Goal: Information Seeking & Learning: Learn about a topic

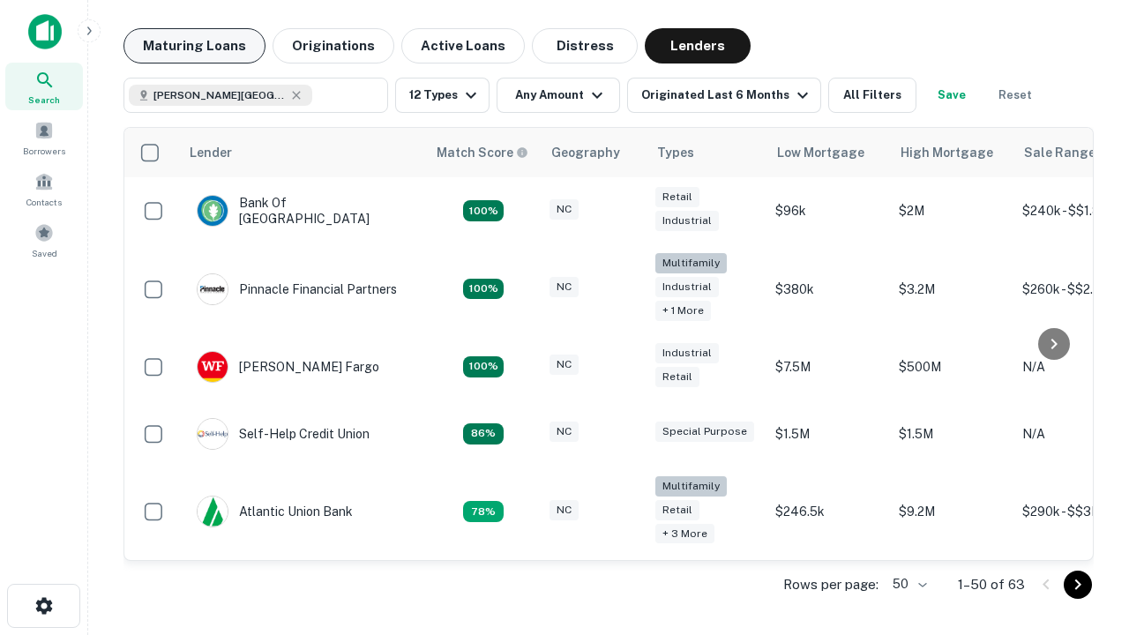
click at [194, 46] on button "Maturing Loans" at bounding box center [195, 45] width 142 height 35
